Goal: Task Accomplishment & Management: Use online tool/utility

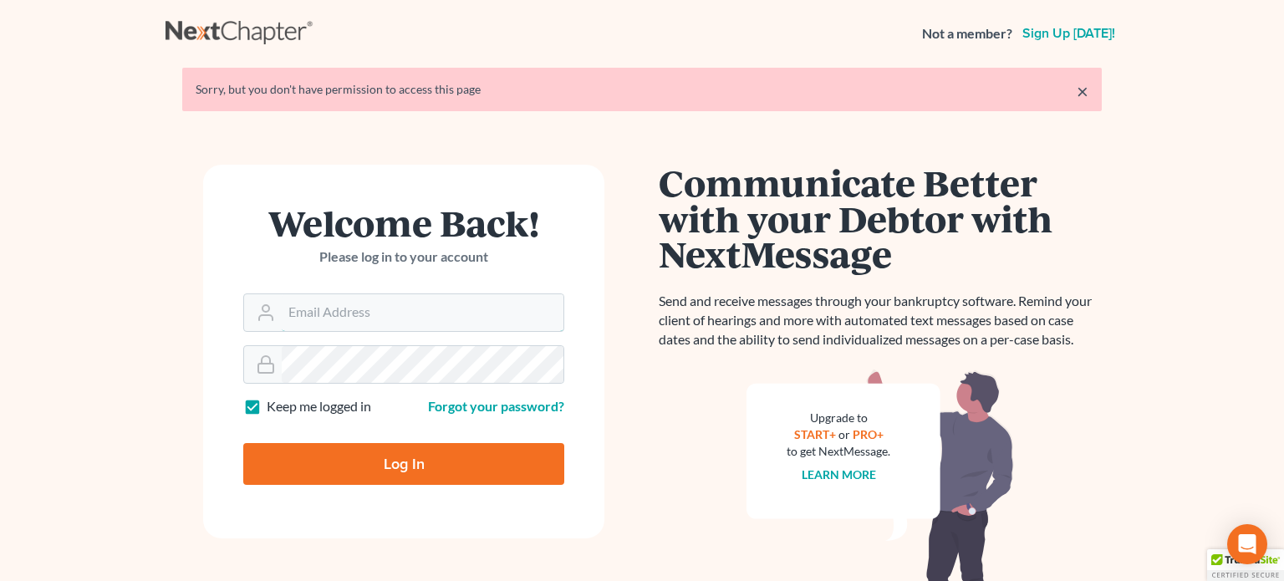
type input "[PERSON_NAME][EMAIL_ADDRESS][DOMAIN_NAME]"
click at [413, 477] on input "Log In" at bounding box center [403, 464] width 321 height 42
type input "Thinking..."
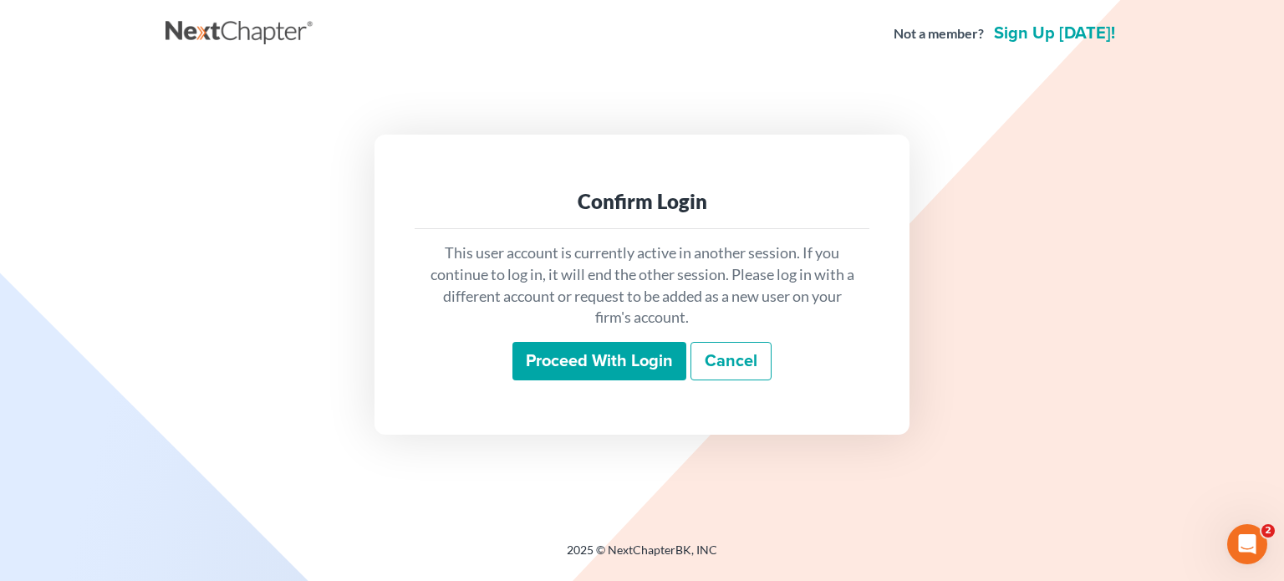
click at [654, 363] on input "Proceed with login" at bounding box center [599, 361] width 174 height 38
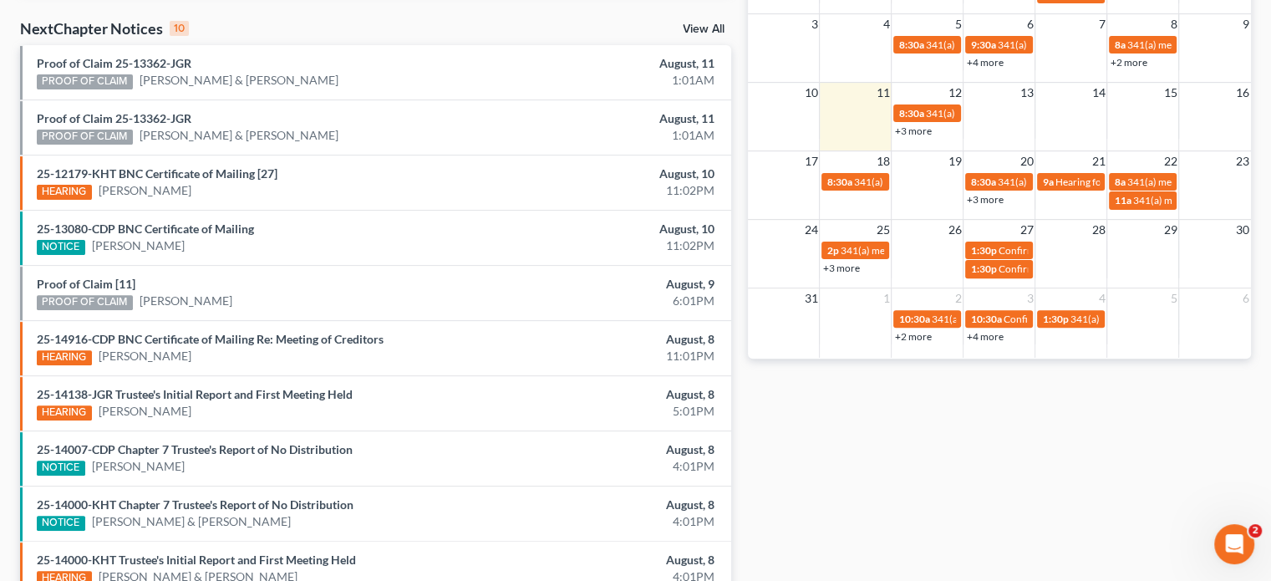
scroll to position [501, 0]
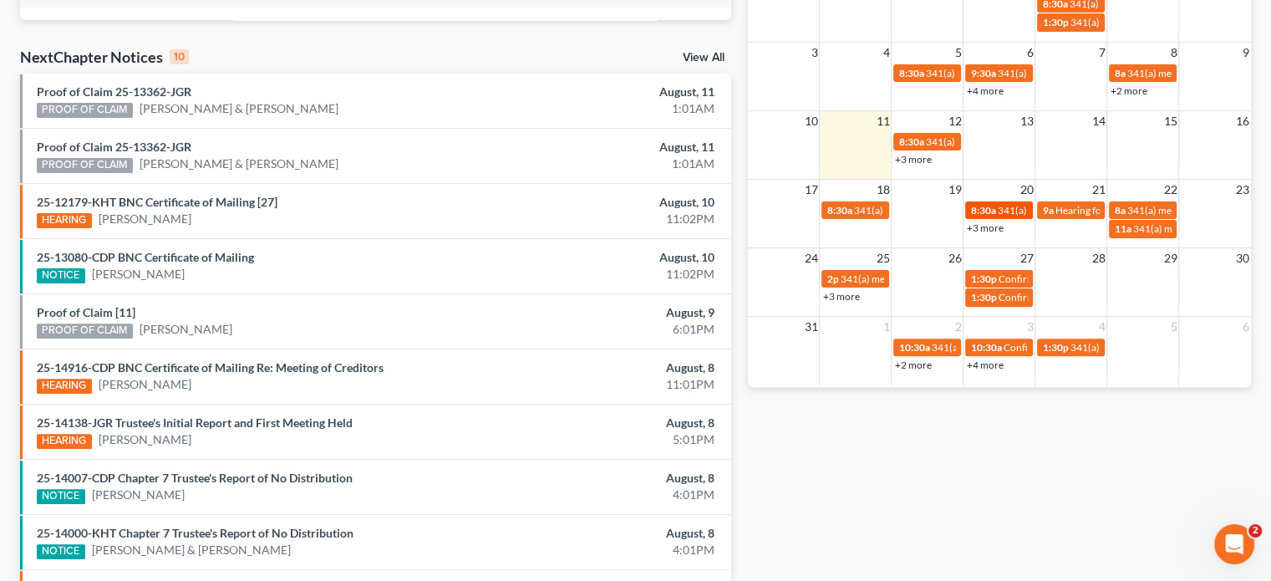
click at [1015, 206] on span "341(a) meeting for Israel Juarez & Misty Juarez" at bounding box center [1122, 210] width 250 height 13
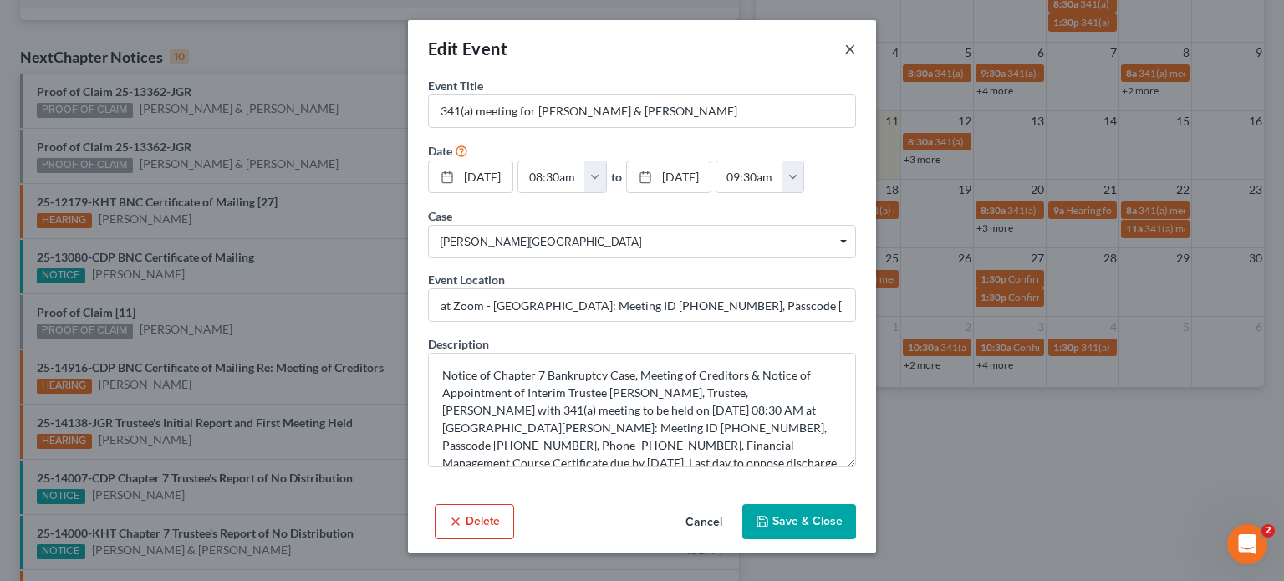
click at [849, 47] on button "×" at bounding box center [850, 48] width 12 height 20
